Goal: Task Accomplishment & Management: Use online tool/utility

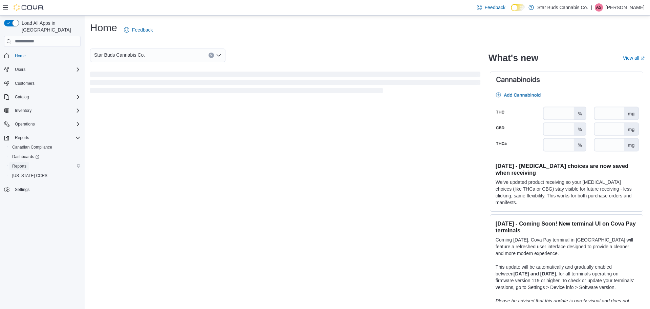
click at [24, 163] on span "Reports" at bounding box center [19, 165] width 14 height 5
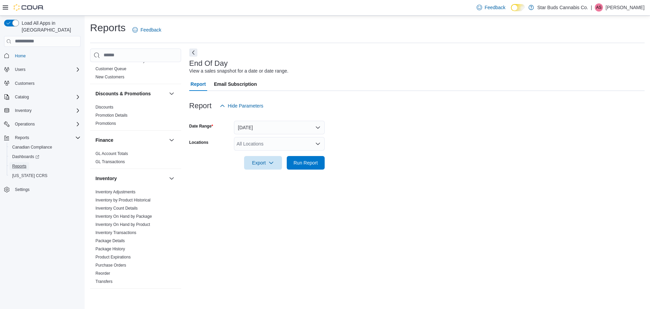
scroll to position [271, 0]
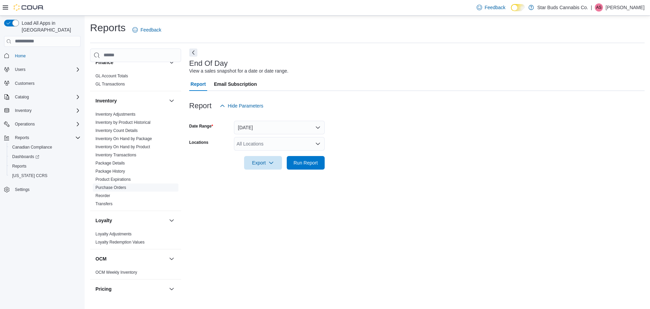
click at [117, 185] on link "Purchase Orders" at bounding box center [111, 187] width 31 height 5
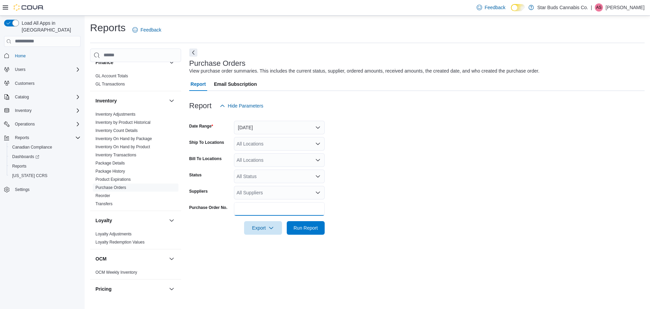
click at [260, 213] on input "Purchase Order No." at bounding box center [279, 209] width 91 height 14
type input "**********"
click at [298, 226] on span "Run Report" at bounding box center [306, 227] width 24 height 7
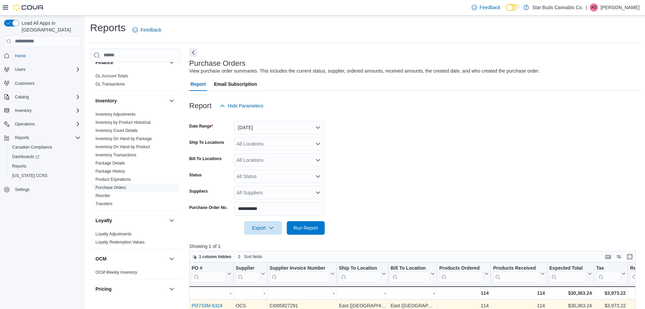
click at [207, 305] on link "PO733M-6324" at bounding box center [207, 304] width 31 height 5
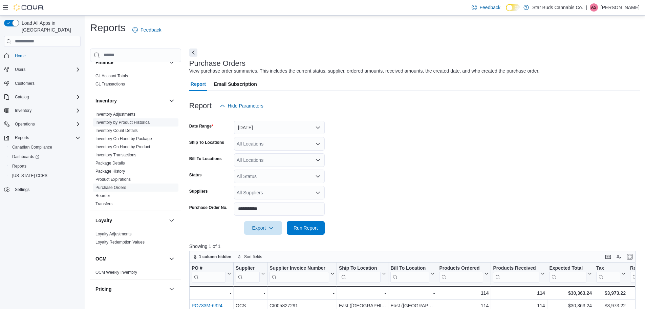
click at [145, 120] on link "Inventory by Product Historical" at bounding box center [123, 122] width 55 height 5
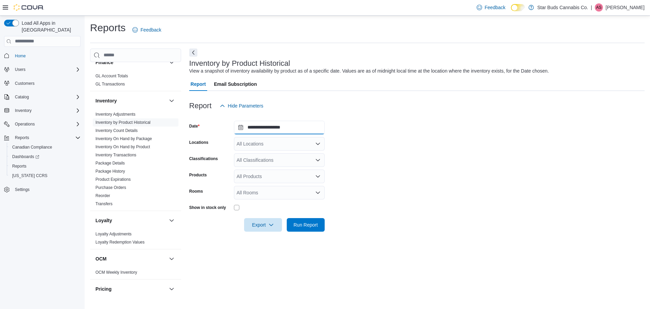
click at [250, 130] on input "**********" at bounding box center [279, 128] width 91 height 14
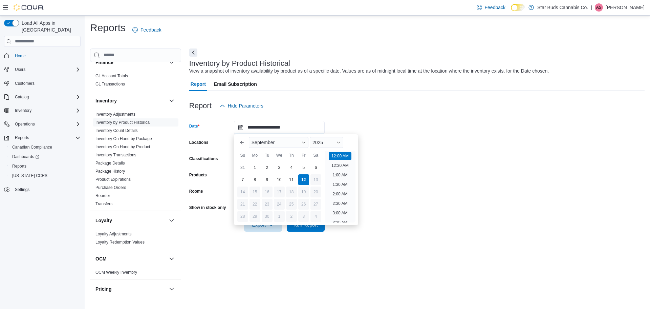
scroll to position [21, 0]
click at [255, 166] on div "1" at bounding box center [255, 167] width 12 height 12
type input "**********"
click at [221, 180] on div "Products" at bounding box center [210, 176] width 42 height 14
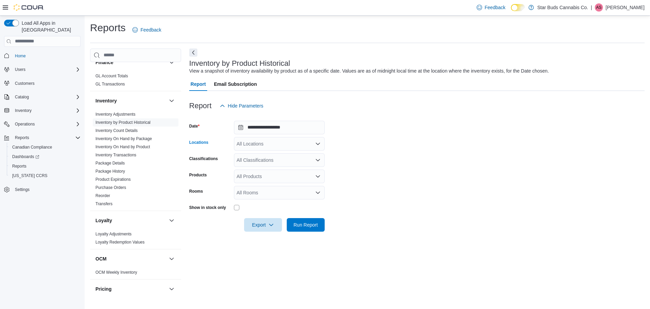
click at [252, 145] on div "All Locations" at bounding box center [279, 144] width 91 height 14
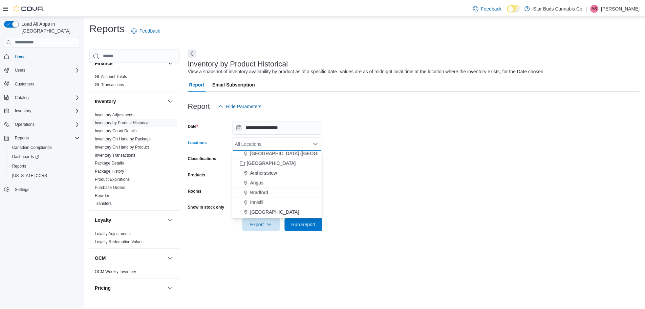
scroll to position [135, 0]
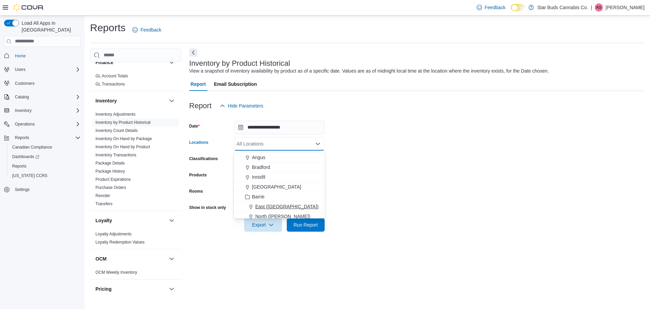
click at [259, 206] on span "East ([GEOGRAPHIC_DATA])" at bounding box center [286, 206] width 63 height 7
click at [219, 202] on div "Show in stock only" at bounding box center [210, 207] width 42 height 10
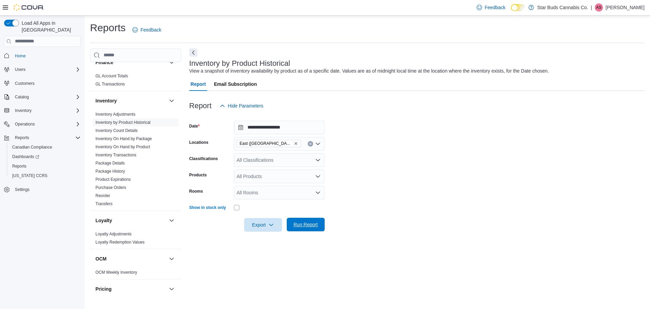
click at [300, 226] on span "Run Report" at bounding box center [306, 224] width 24 height 7
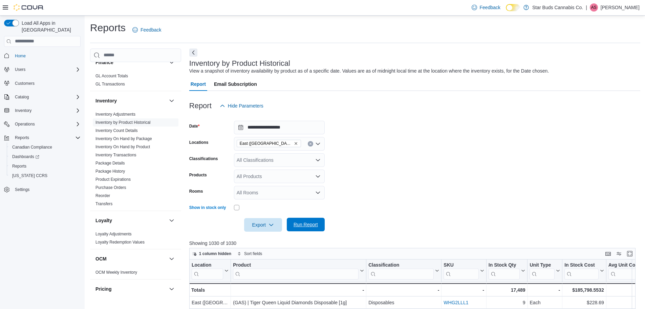
click at [294, 220] on span "Run Report" at bounding box center [306, 224] width 30 height 14
